Goal: Task Accomplishment & Management: Manage account settings

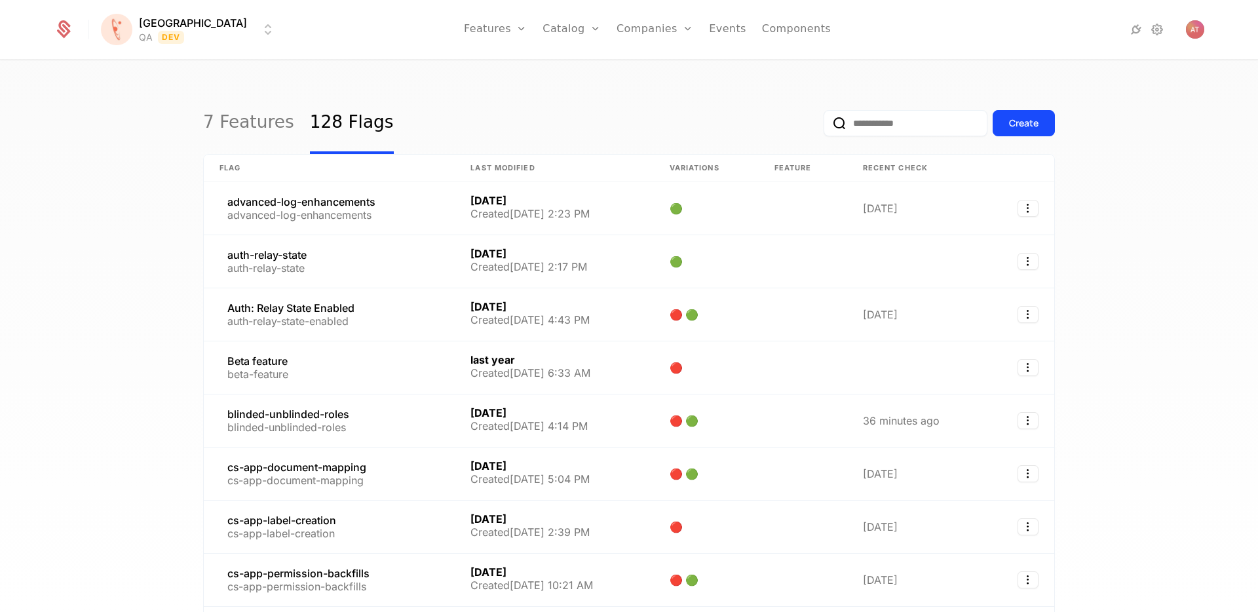
click at [867, 128] on input "email" at bounding box center [906, 123] width 164 height 26
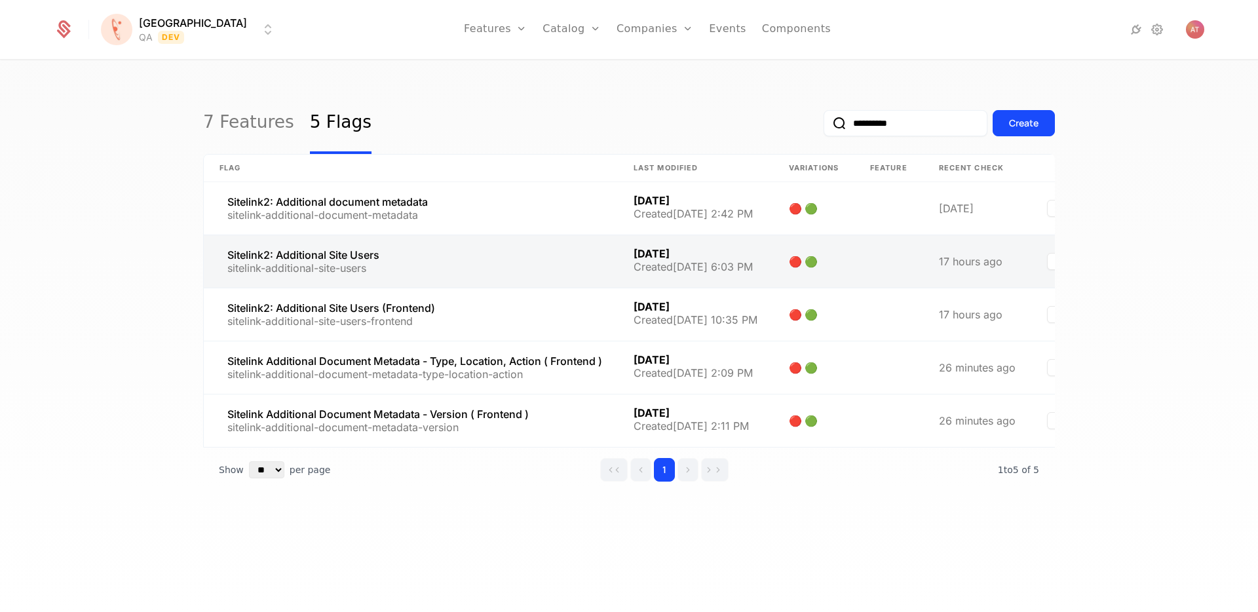
type input "**********"
click at [440, 238] on link at bounding box center [411, 261] width 414 height 52
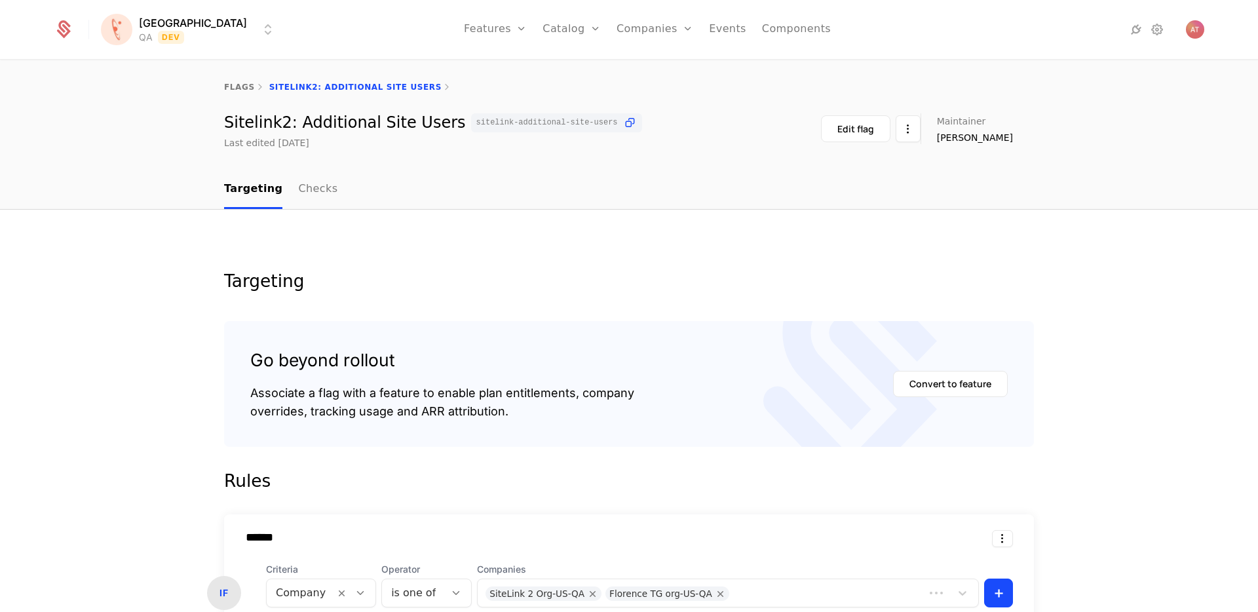
click at [195, 33] on html "[PERSON_NAME] QA Dev Features Features Flags Catalog Plans Add Ons Credits Conf…" at bounding box center [629, 306] width 1258 height 612
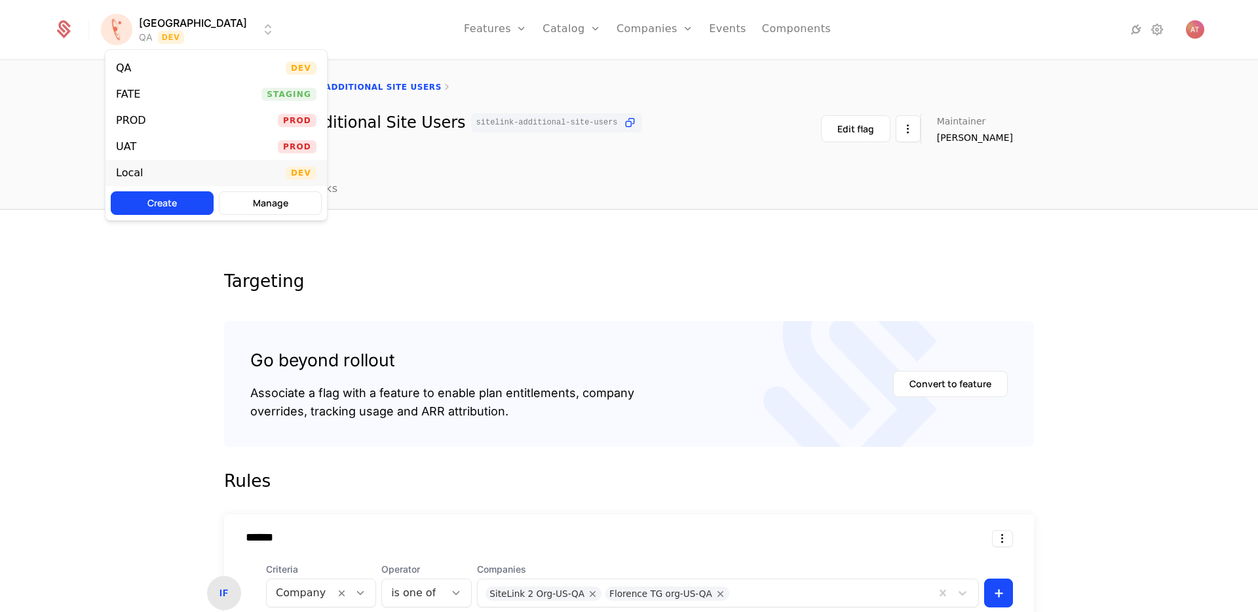
click at [142, 170] on div "Local" at bounding box center [134, 172] width 37 height 13
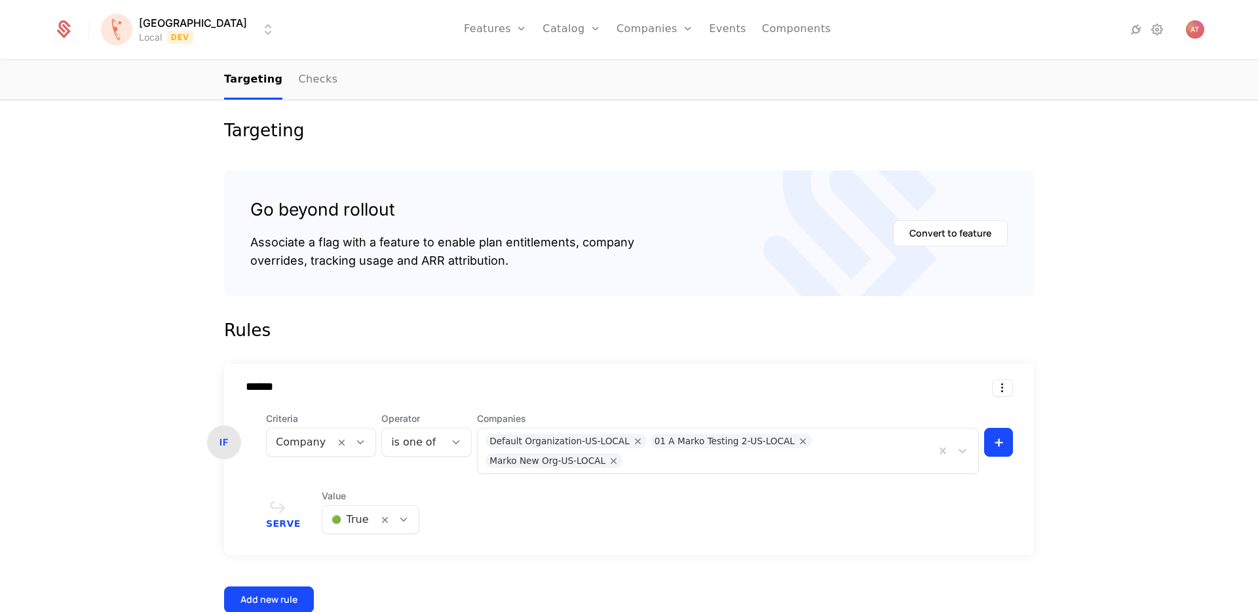
scroll to position [355, 0]
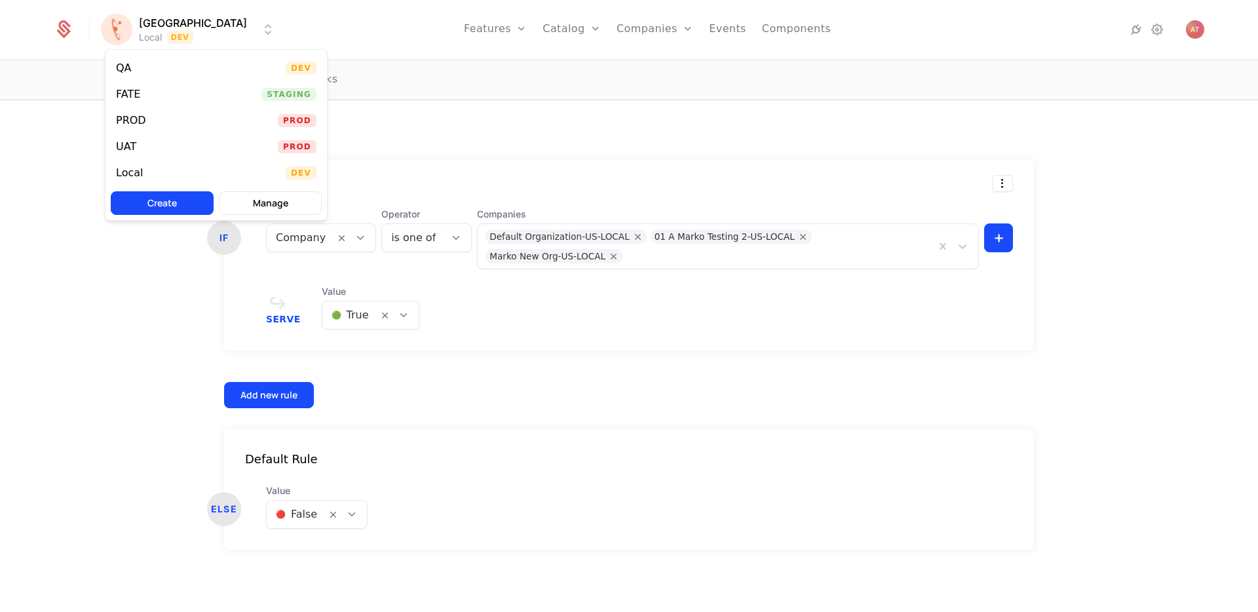
click at [136, 32] on html "[PERSON_NAME] Local Dev Features Features Flags Catalog Plans Add Ons Credits C…" at bounding box center [629, 306] width 1258 height 612
click at [154, 68] on div "QA Dev" at bounding box center [215, 68] width 221 height 26
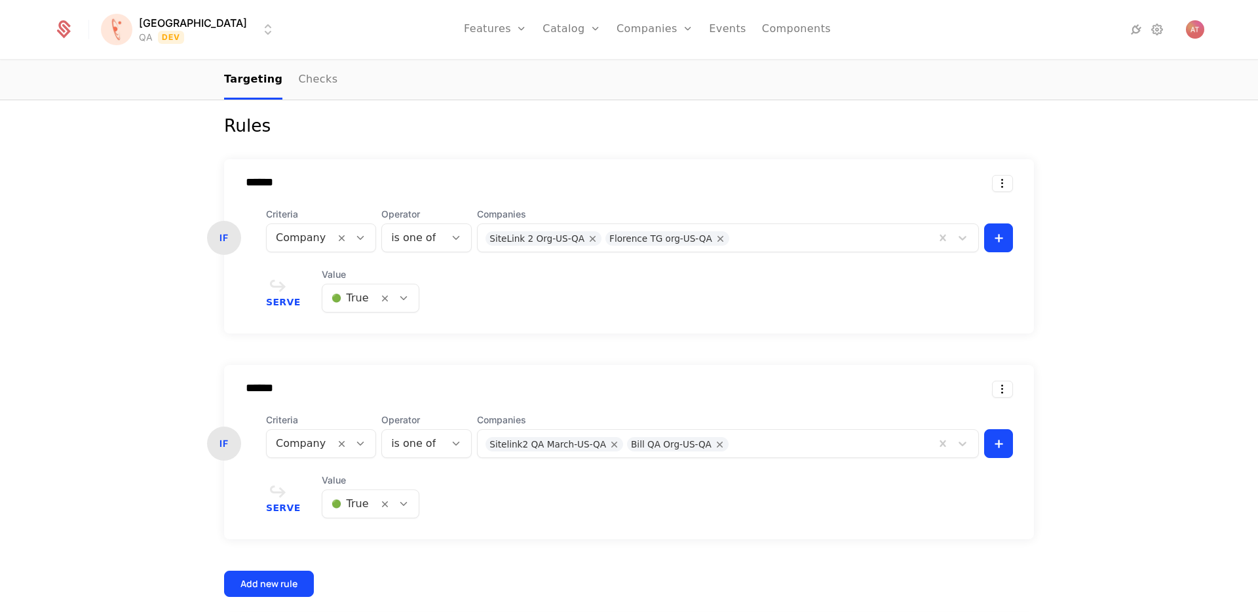
click at [176, 38] on html "[PERSON_NAME] QA Dev Features Features Flags Catalog Plans Add Ons Credits Conf…" at bounding box center [629, 306] width 1258 height 612
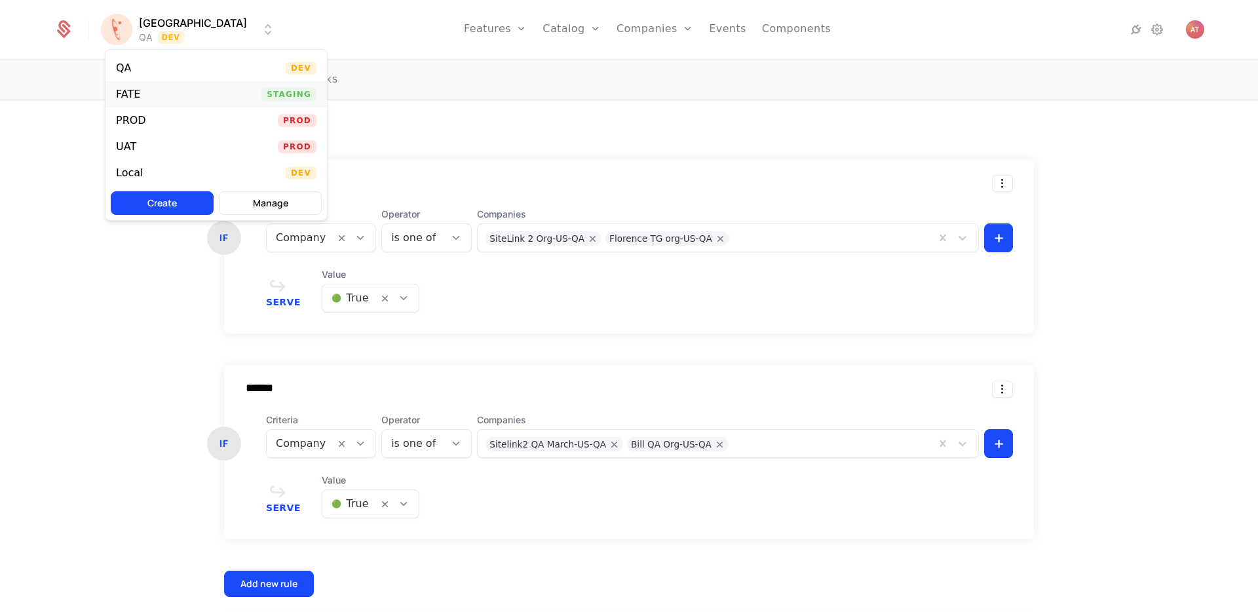
click at [149, 88] on div "FATE" at bounding box center [133, 94] width 35 height 13
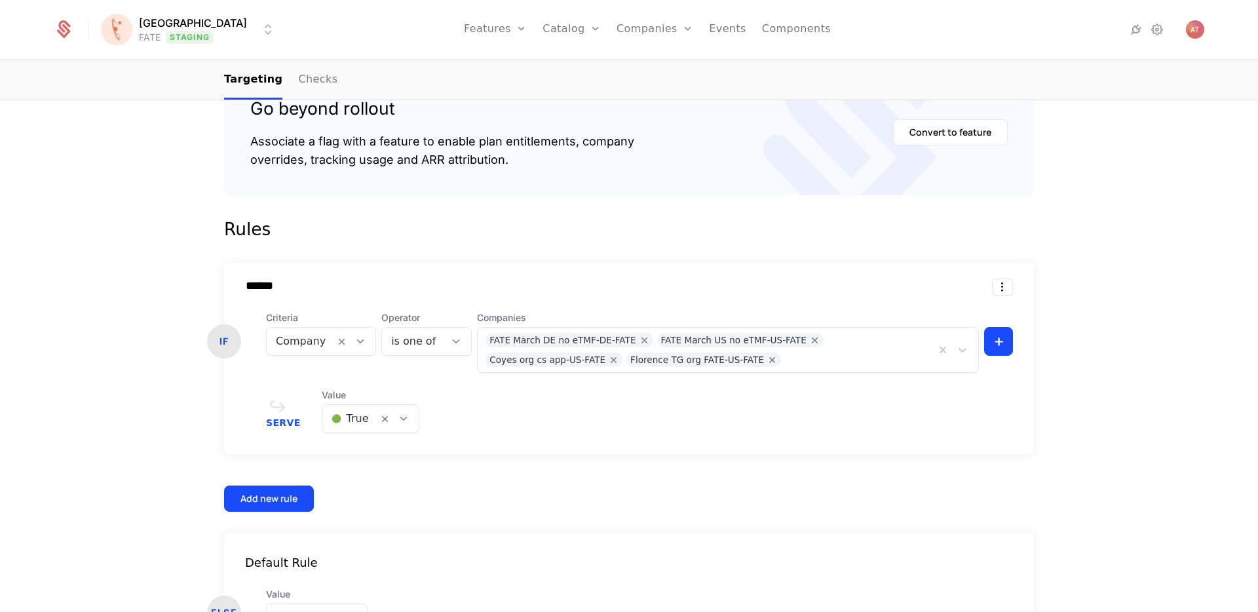
scroll to position [253, 0]
click at [212, 28] on html "[PERSON_NAME] FATE Staging Features Catalog Companies Events Components flags S…" at bounding box center [629, 306] width 1258 height 612
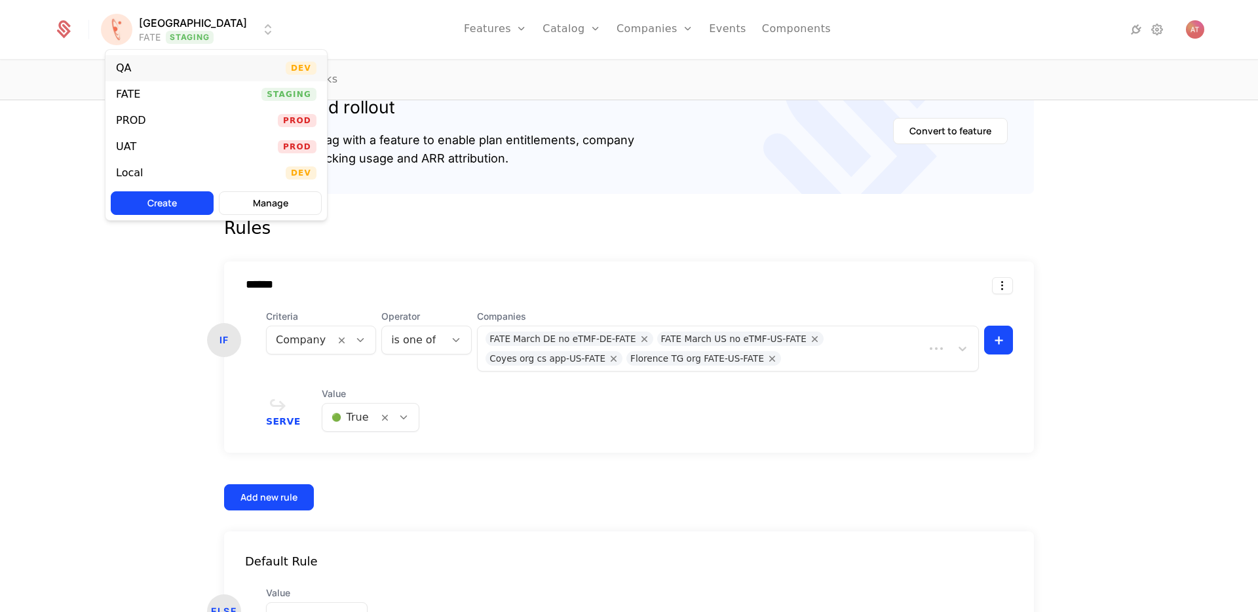
click at [149, 70] on div "QA Dev" at bounding box center [215, 68] width 221 height 26
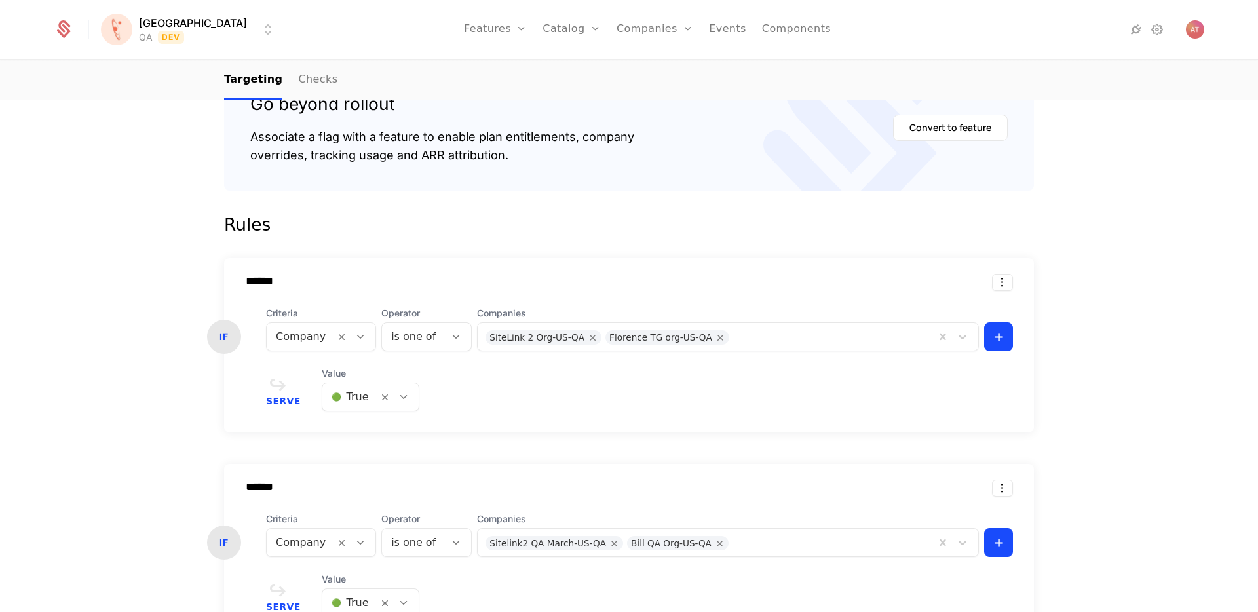
scroll to position [388, 0]
